Goal: Information Seeking & Learning: Find specific fact

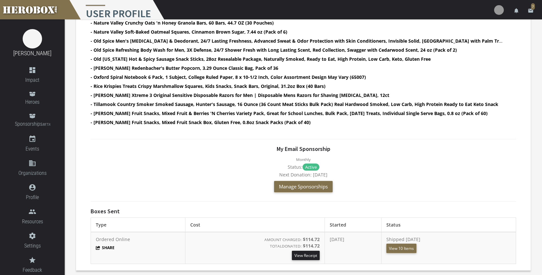
scroll to position [330, 0]
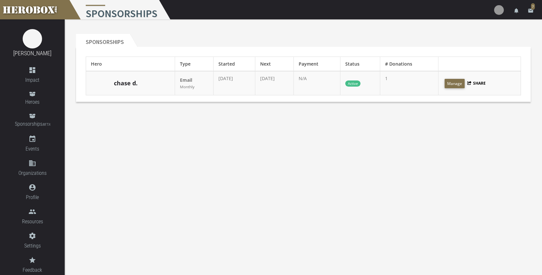
scroll to position [329, 0]
click at [31, 118] on html "menu Sponsorships settings Settings lock Logout notifications email 7 [PERSON_N…" at bounding box center [271, 137] width 542 height 275
click at [33, 119] on html "menu Sponsorships settings Settings lock Logout notifications email 7 [PERSON_N…" at bounding box center [271, 137] width 542 height 275
click at [128, 84] on link "chase d." at bounding box center [126, 83] width 24 height 8
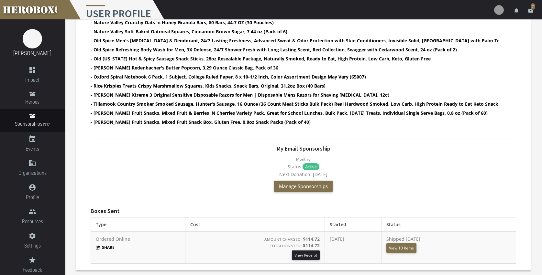
scroll to position [330, 0]
click at [108, 246] on button "Share" at bounding box center [105, 247] width 19 height 5
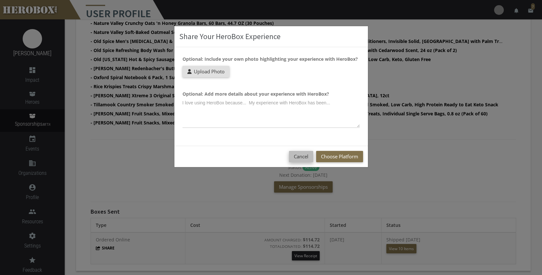
click at [294, 155] on button "Cancel" at bounding box center [301, 156] width 24 height 11
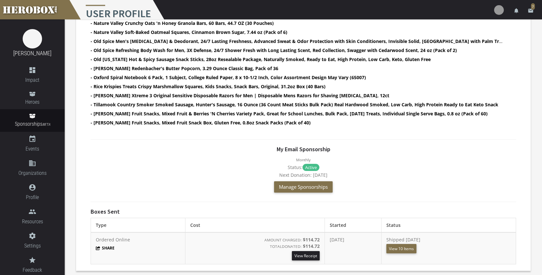
click at [402, 140] on div at bounding box center [303, 139] width 435 height 13
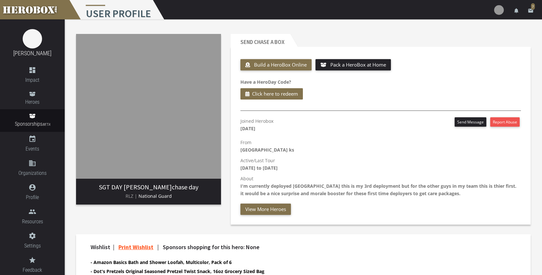
scroll to position [0, 0]
click at [377, 30] on div "Send chase a Box Build a HeroBox Online Pack a HeroBox at Home Have a HeroDay C…" at bounding box center [380, 129] width 309 height 200
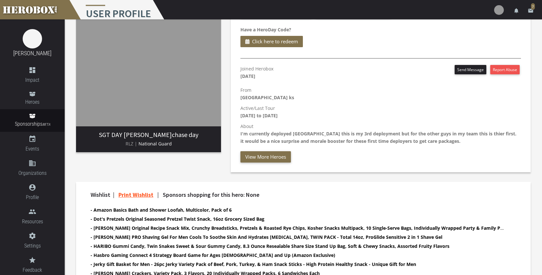
scroll to position [51, 0]
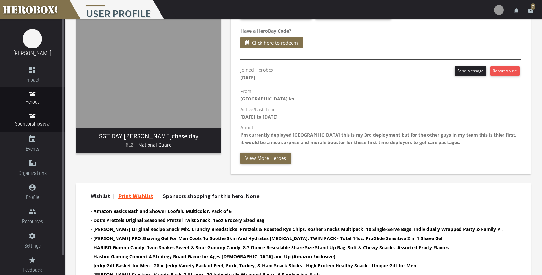
click at [34, 93] on icon at bounding box center [32, 94] width 6 height 5
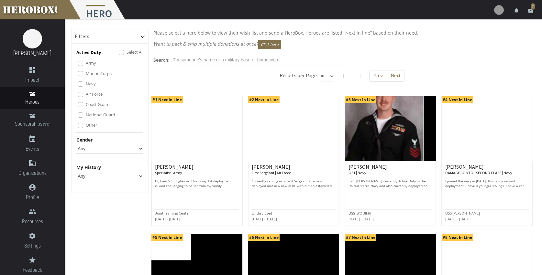
click at [298, 135] on img at bounding box center [293, 128] width 91 height 65
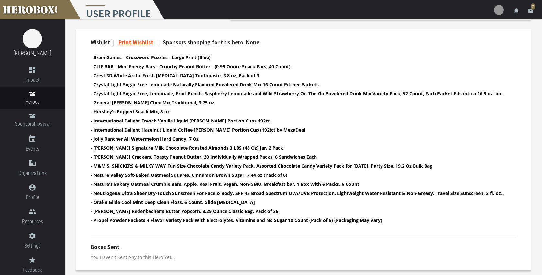
scroll to position [212, 0]
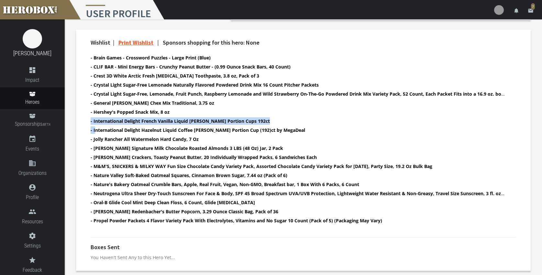
drag, startPoint x: 94, startPoint y: 129, endPoint x: 178, endPoint y: 116, distance: 85.4
click at [178, 116] on ul "- Brain Games - Crossword Puzzles - Large Print (Blue) - CLIF BAR - Mini Energy…" at bounding box center [298, 140] width 414 height 172
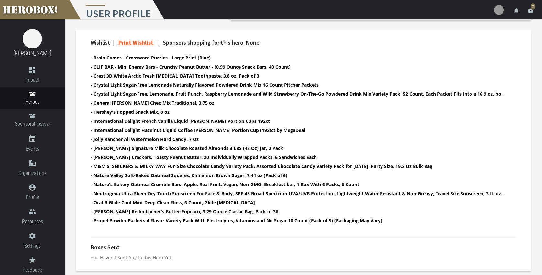
click at [177, 118] on b "- International Delight French Vanilla Liquid Creamer Portion Cups 192ct" at bounding box center [180, 121] width 179 height 6
click at [177, 131] on b "- International Delight Hazelnut Liquid Coffee Creamer Portion Cup (192)ct by M…" at bounding box center [198, 130] width 214 height 6
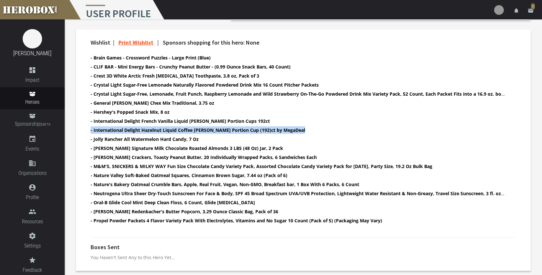
click at [177, 131] on b "- International Delight Hazelnut Liquid Coffee Creamer Portion Cup (192)ct by M…" at bounding box center [198, 130] width 214 height 6
drag, startPoint x: 93, startPoint y: 130, endPoint x: 290, endPoint y: 130, distance: 196.9
click at [290, 130] on li "- International Delight Hazelnut Liquid Coffee Creamer Portion Cup (192)ct by M…" at bounding box center [298, 129] width 414 height 7
copy b "International Delight Hazelnut Liquid Coffee Creamer Portion Cup (192)ct by Meg…"
